Goal: Check status: Check status

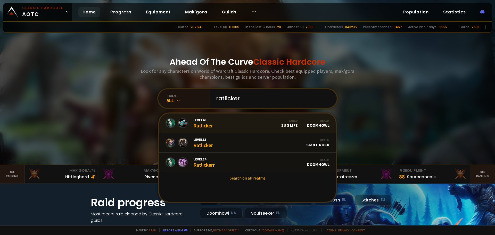
type input "ratlicker"
click at [247, 123] on link "Level 49 Ratlicker Guild Zug Life Realm Doomhowl" at bounding box center [247, 124] width 177 height 20
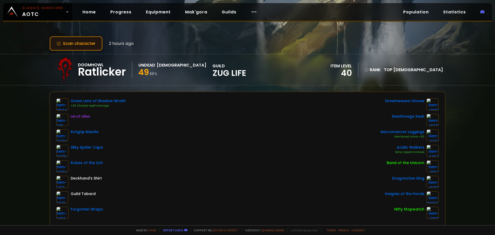
click at [84, 42] on button "Scan character" at bounding box center [76, 43] width 53 height 15
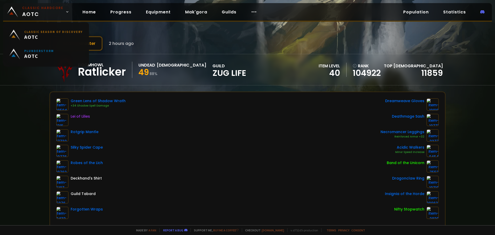
click at [39, 11] on span "Classic Hardcore AOTC" at bounding box center [42, 12] width 41 height 12
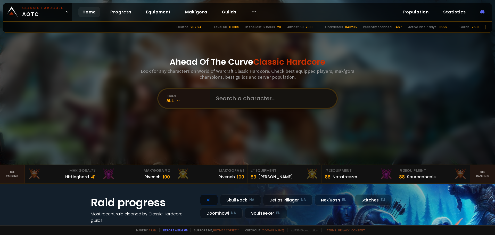
click at [220, 98] on input "text" at bounding box center [272, 98] width 118 height 19
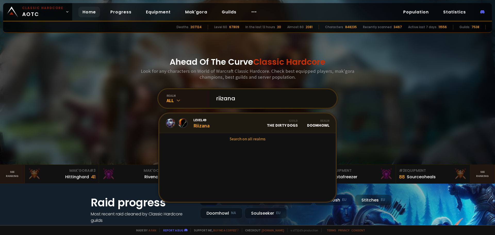
type input "riizana"
click at [221, 127] on link "Level 49 Riizana Guild The Dirty Dogs Realm Doomhowl" at bounding box center [247, 124] width 177 height 20
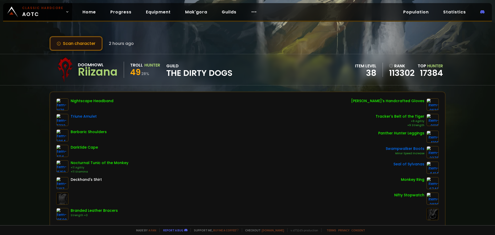
click at [82, 44] on button "Scan character" at bounding box center [76, 43] width 53 height 15
click at [89, 45] on button "Scan character" at bounding box center [76, 43] width 53 height 15
click at [82, 45] on button "Scan character" at bounding box center [76, 43] width 53 height 15
click at [84, 44] on button "Scan character" at bounding box center [76, 43] width 53 height 15
click at [83, 45] on button "Scan character" at bounding box center [76, 43] width 53 height 15
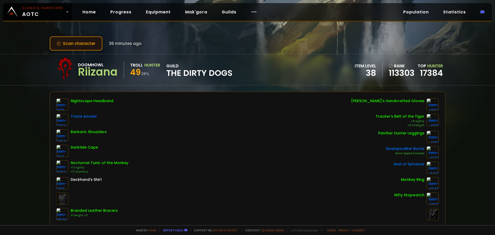
click at [91, 41] on button "Scan character" at bounding box center [76, 43] width 53 height 15
click at [81, 39] on button "Scan character" at bounding box center [76, 43] width 53 height 15
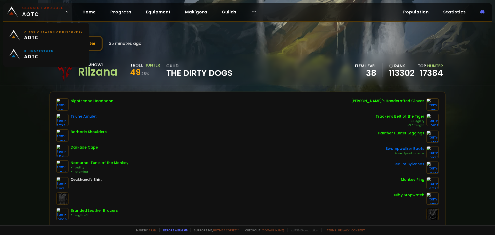
click at [43, 8] on small "Classic Hardcore" at bounding box center [42, 8] width 41 height 5
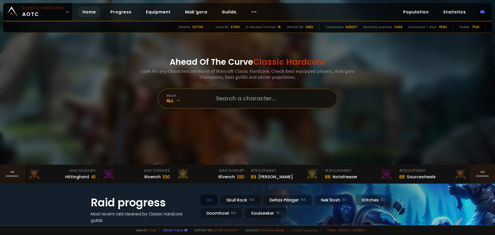
click at [238, 93] on input "text" at bounding box center [272, 98] width 118 height 19
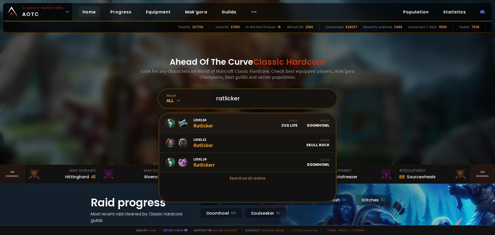
type input "ratlicker"
click at [217, 121] on link "Level 50 Ratlicker Guild Zug Life Realm Doomhowl" at bounding box center [247, 124] width 177 height 20
